Goal: Transaction & Acquisition: Purchase product/service

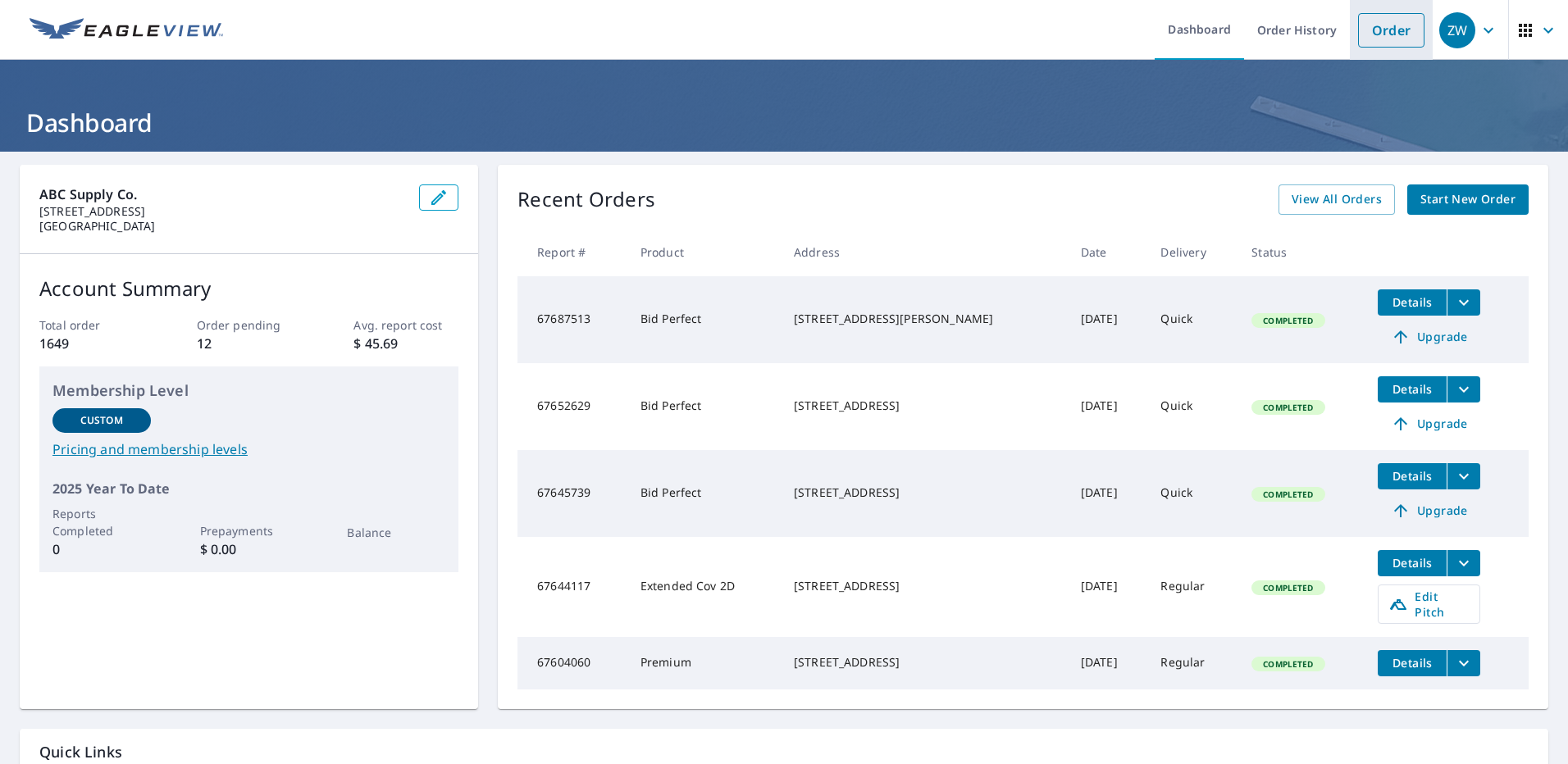
click at [1384, 44] on link "Order" at bounding box center [1391, 30] width 66 height 34
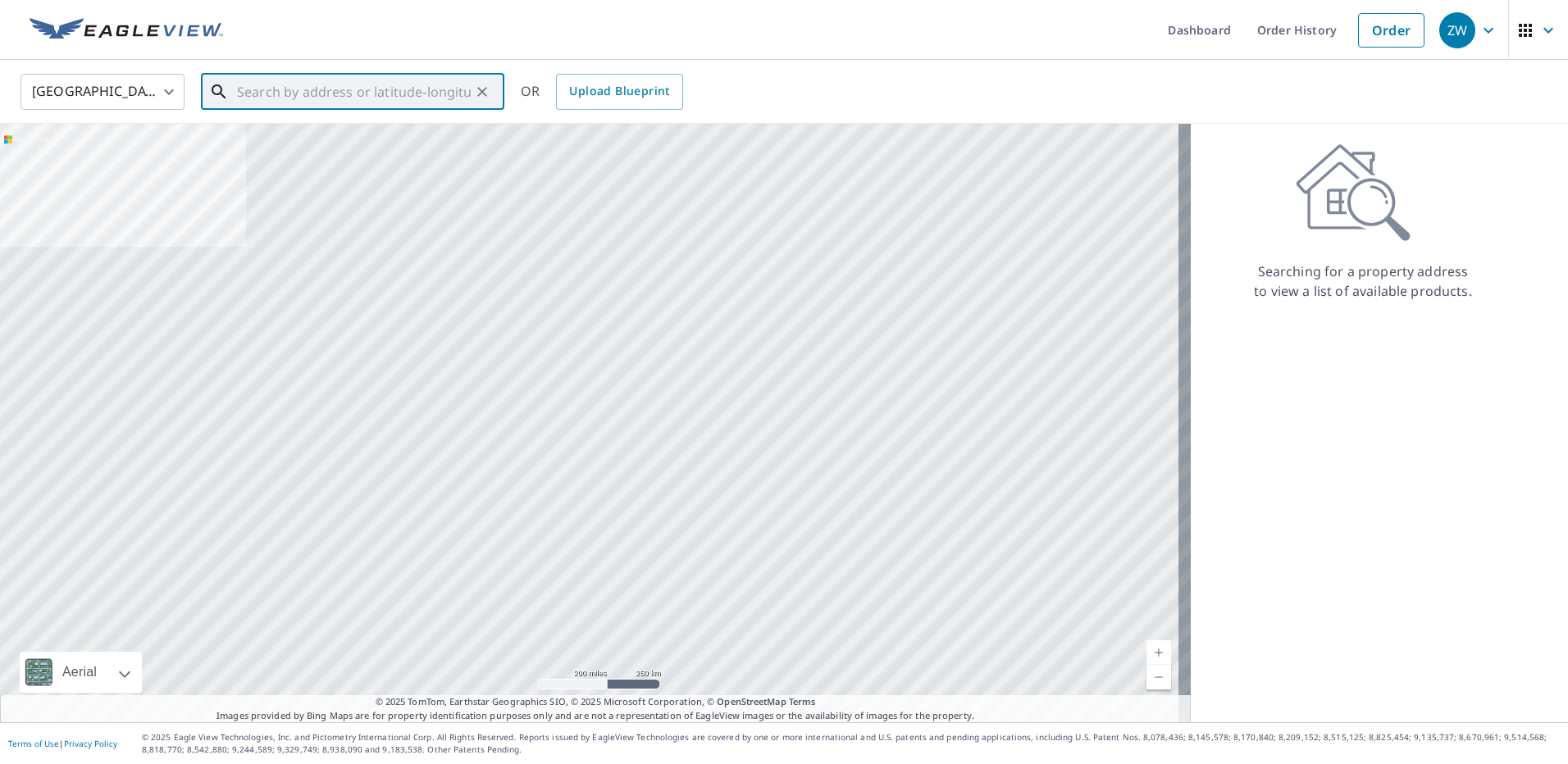
click at [321, 99] on input "text" at bounding box center [353, 92] width 233 height 46
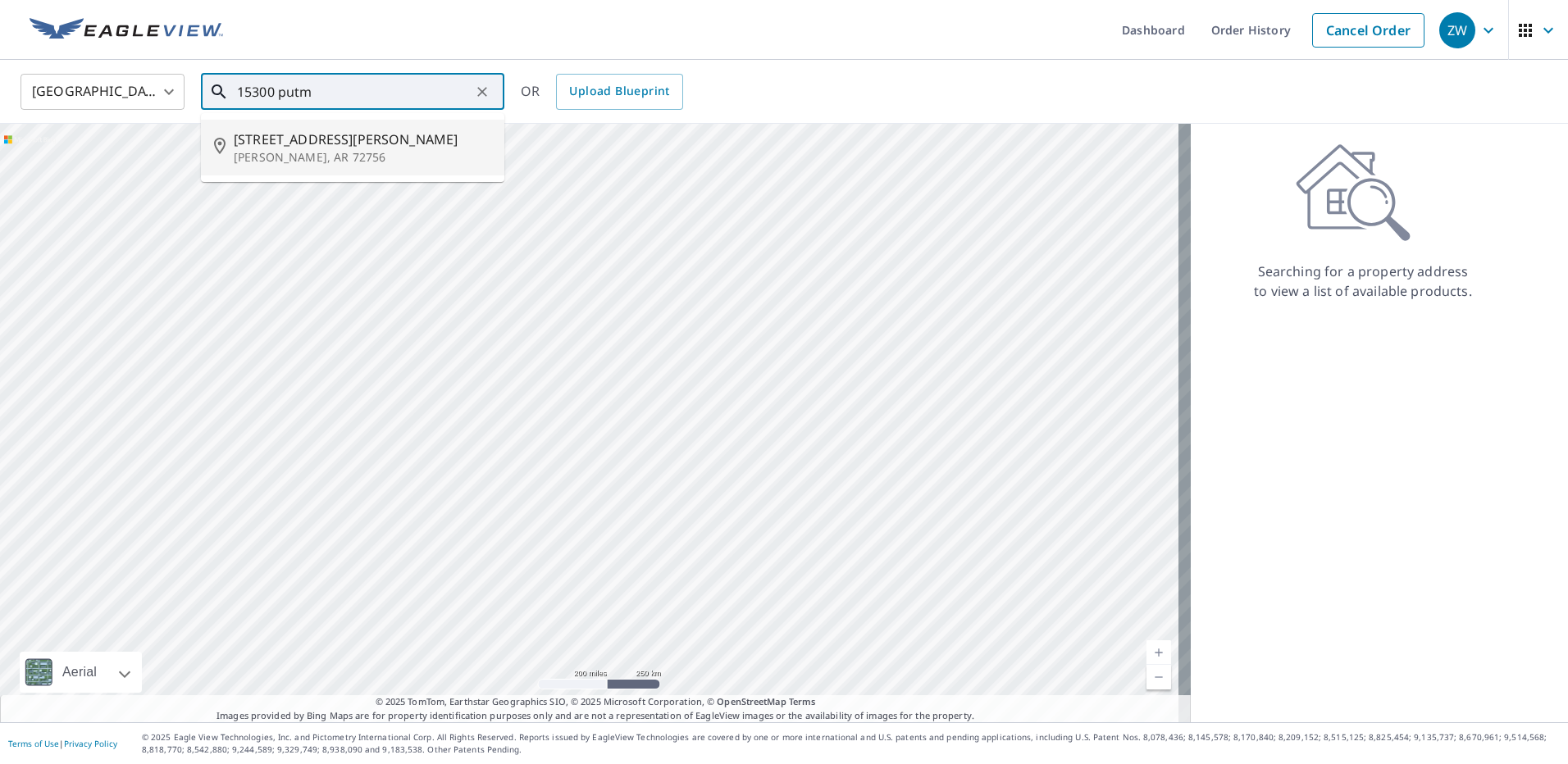
click at [289, 146] on span "[STREET_ADDRESS][PERSON_NAME]" at bounding box center [362, 140] width 258 height 20
type input "[STREET_ADDRESS][PERSON_NAME]"
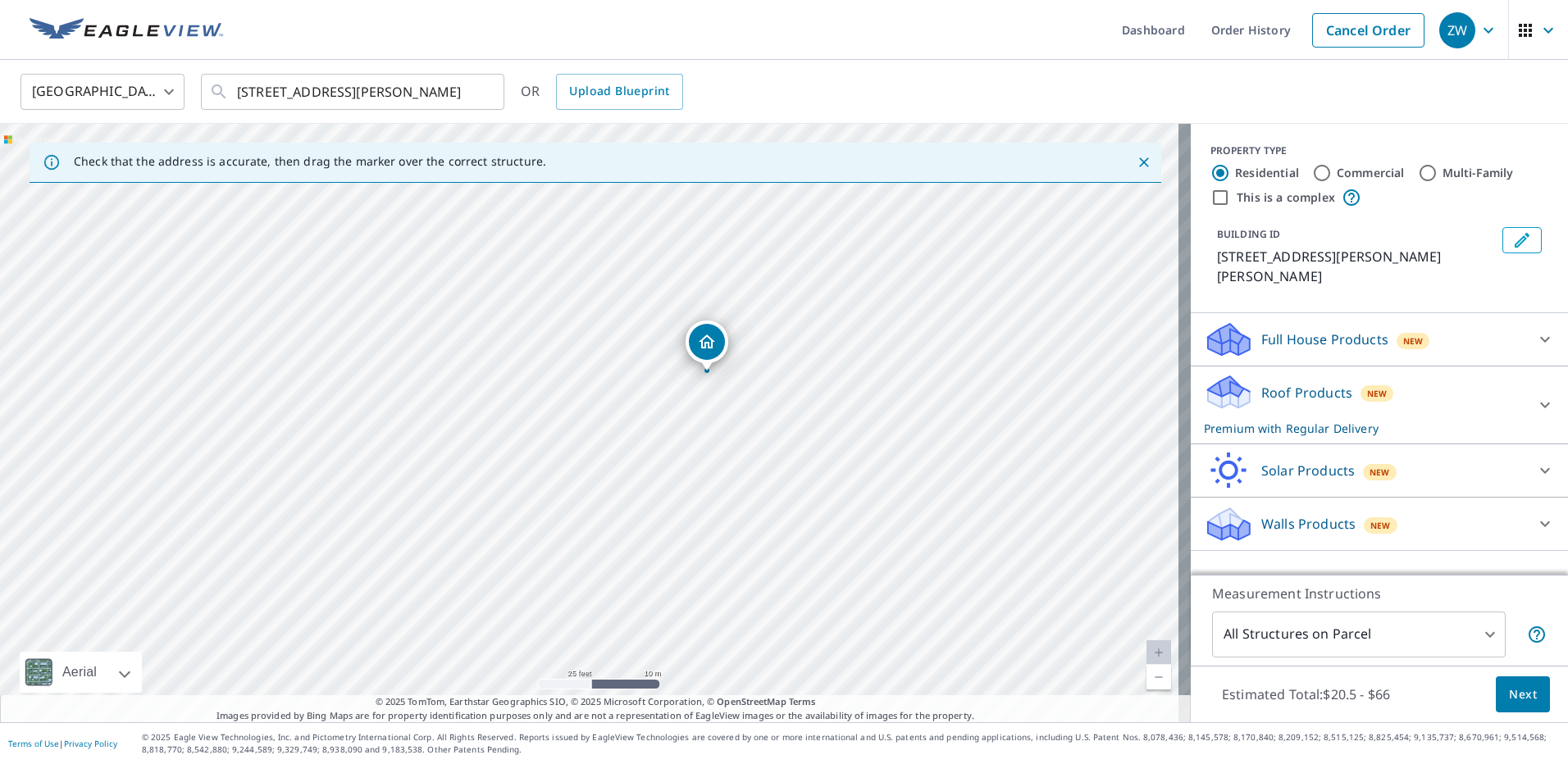
click at [1501, 706] on button "Next" at bounding box center [1524, 694] width 54 height 37
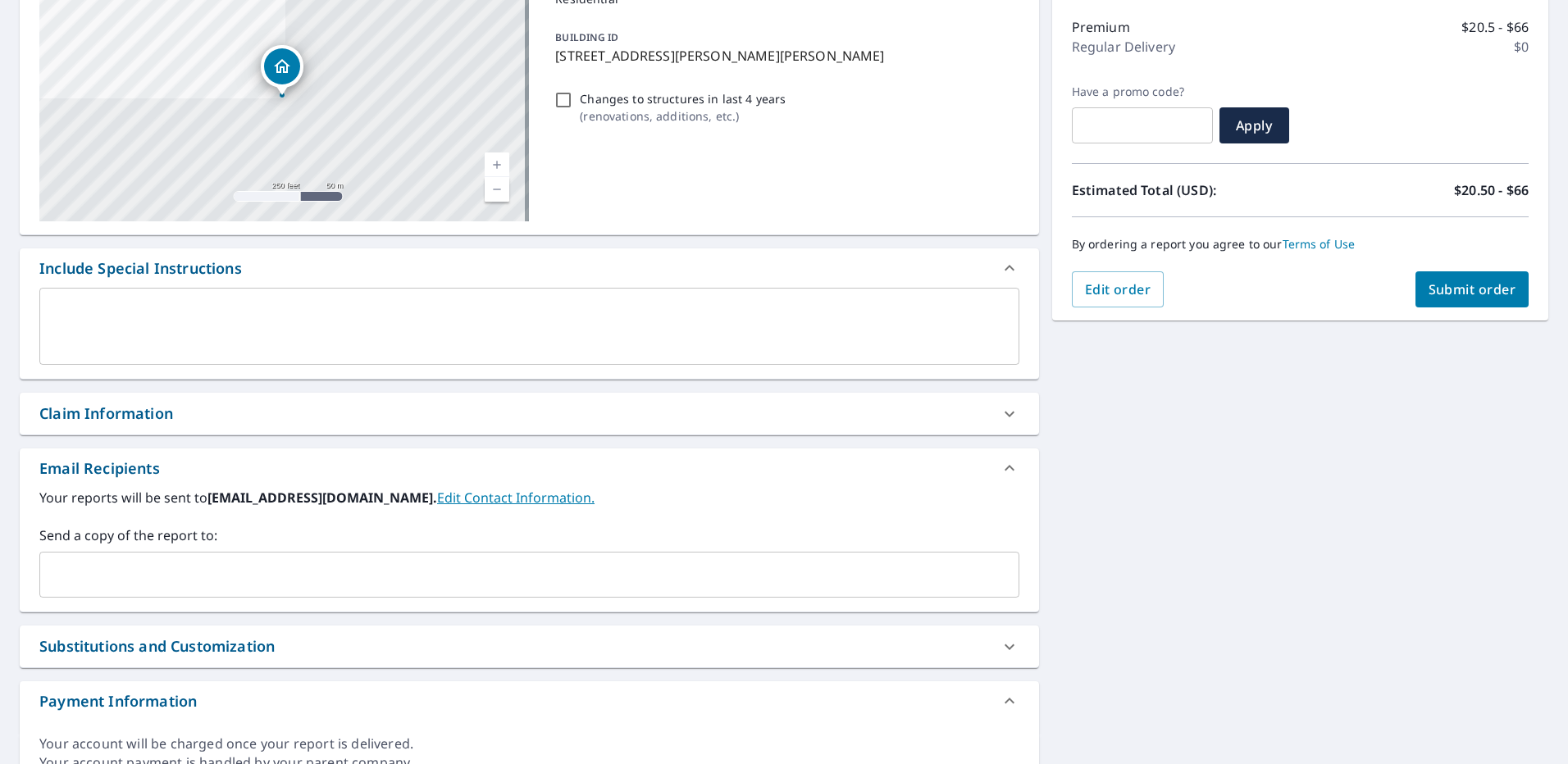
scroll to position [279, 0]
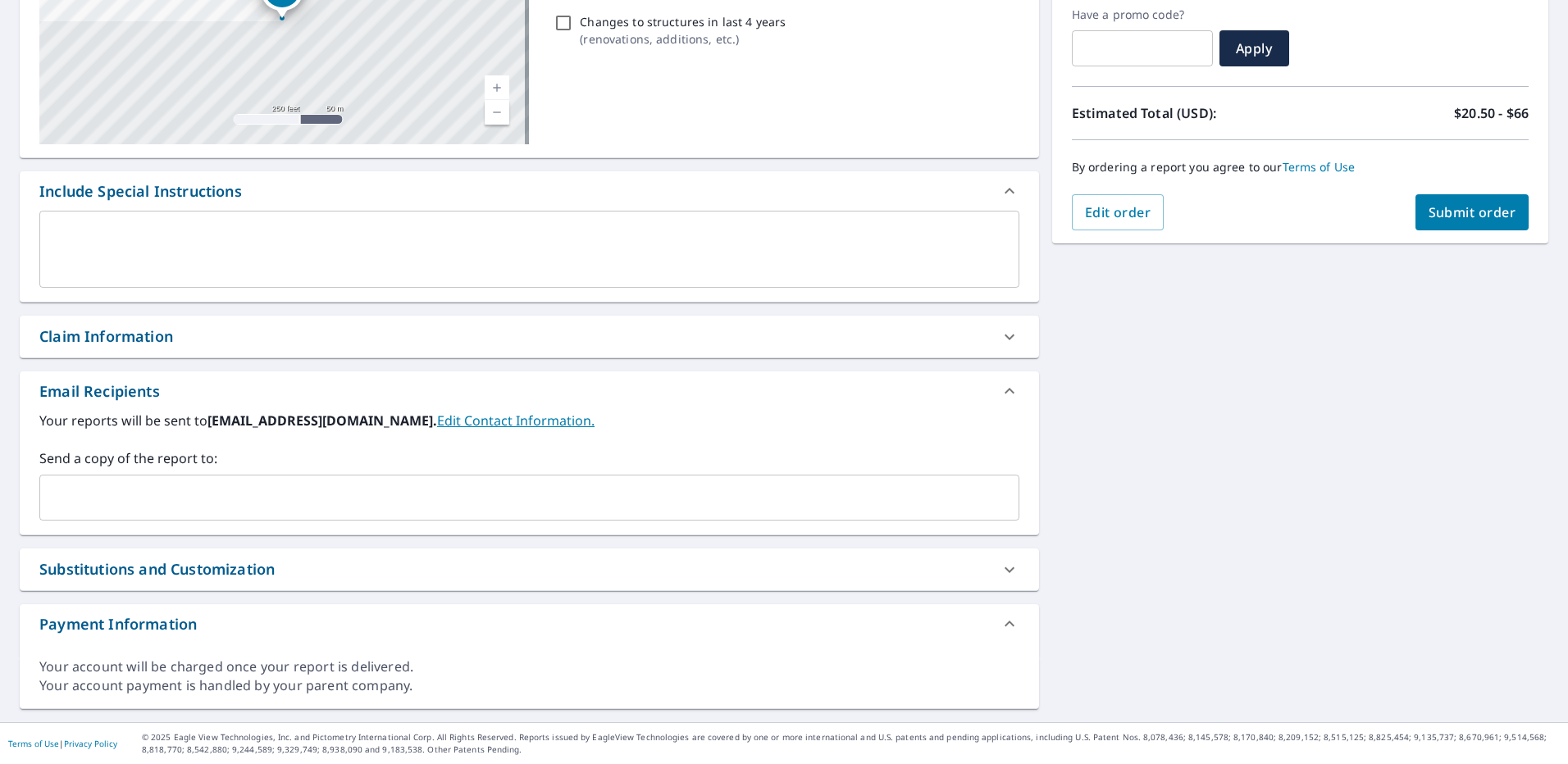
click at [187, 511] on input "text" at bounding box center [517, 497] width 941 height 31
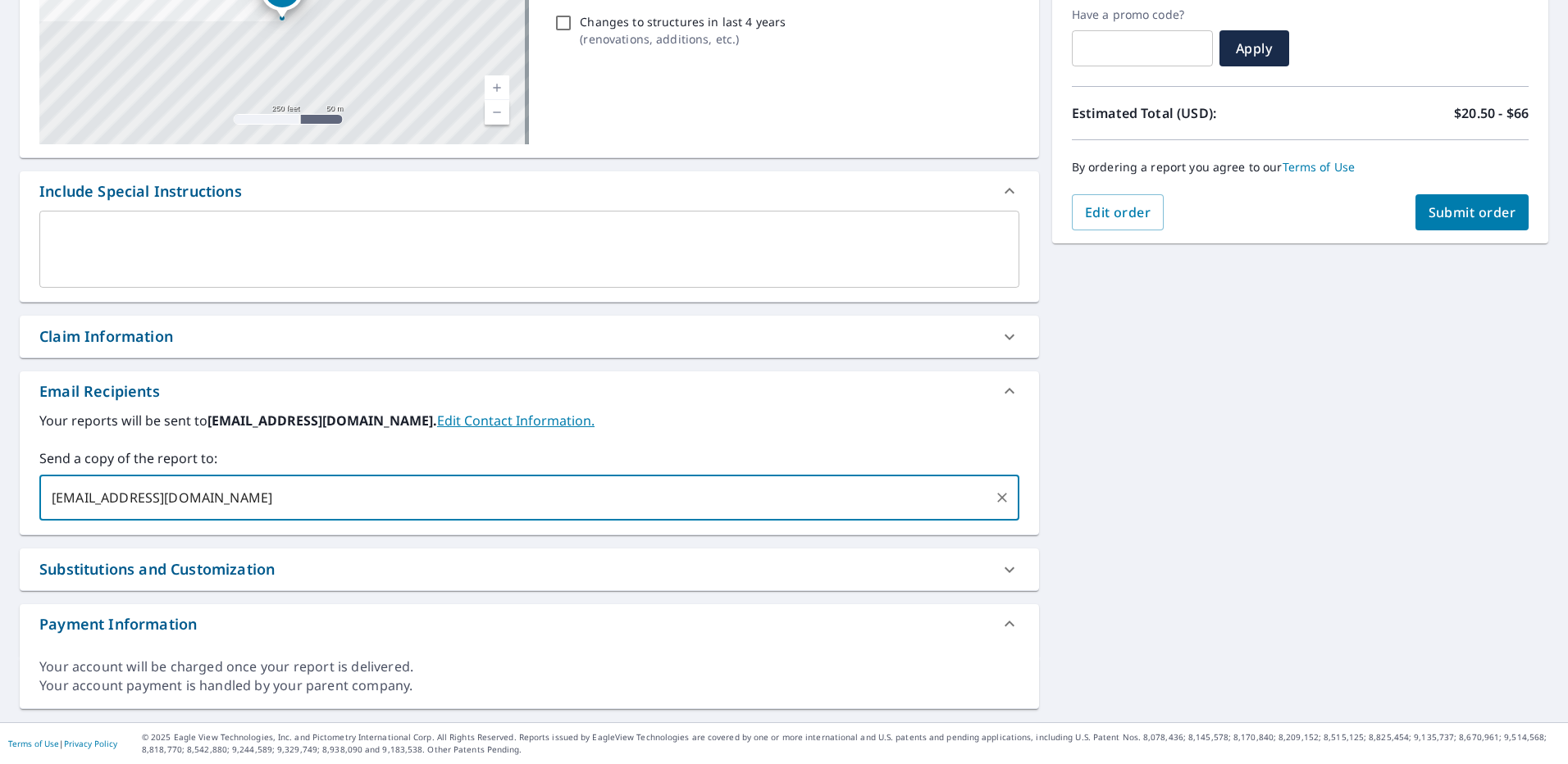
type input "[EMAIL_ADDRESS][DOMAIN_NAME]"
click at [1461, 224] on button "Submit order" at bounding box center [1473, 212] width 114 height 36
checkbox input "true"
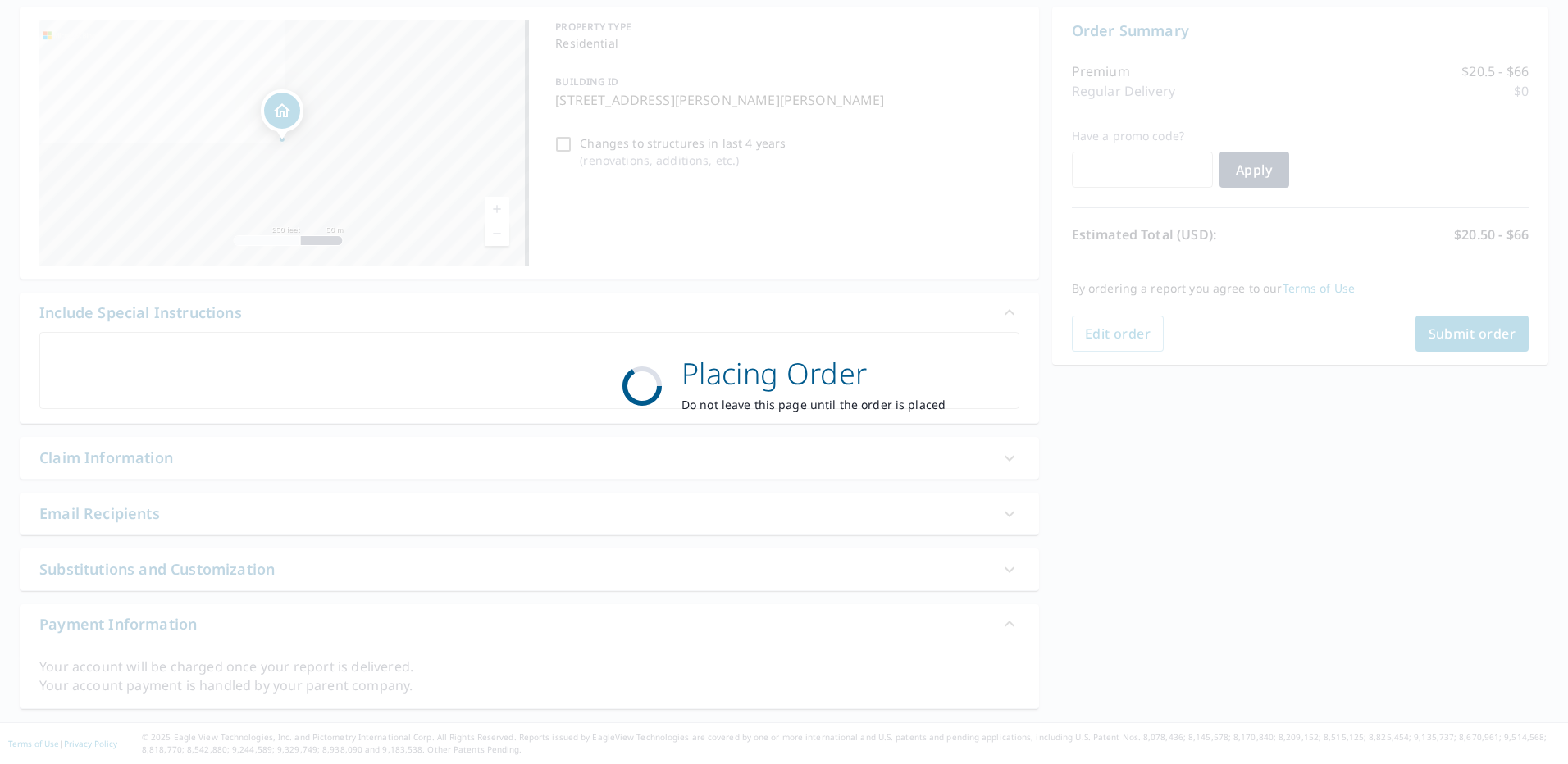
scroll to position [158, 0]
